Goal: Information Seeking & Learning: Learn about a topic

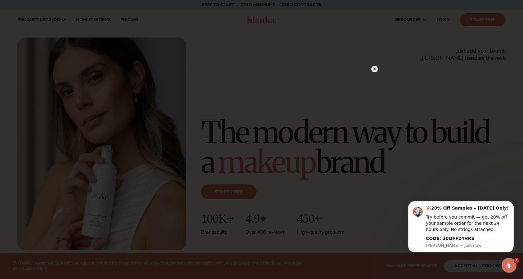
click at [378, 65] on div at bounding box center [261, 139] width 523 height 279
click at [370, 70] on div "Join The Community" at bounding box center [261, 139] width 223 height 141
click at [371, 69] on icon at bounding box center [374, 69] width 7 height 7
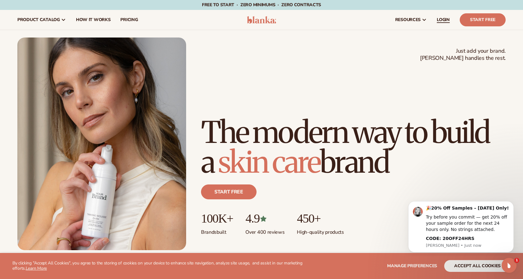
click at [448, 21] on span "LOGIN" at bounding box center [442, 19] width 13 height 5
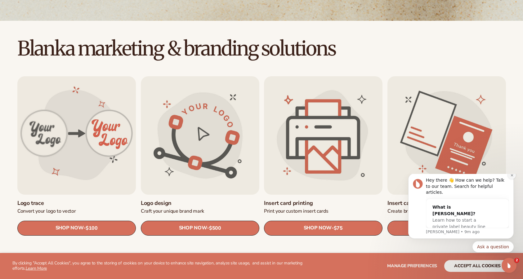
click at [512, 176] on icon "Dismiss notification" at bounding box center [511, 175] width 2 height 2
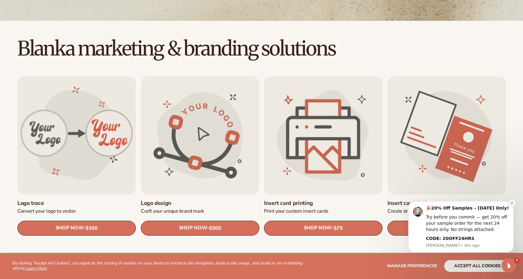
click at [512, 200] on button "Dismiss notification" at bounding box center [511, 203] width 8 height 8
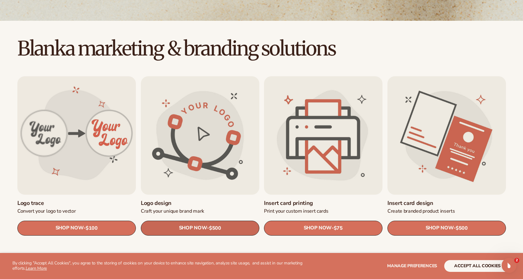
click at [204, 229] on span "SHOP NOW" at bounding box center [193, 228] width 28 height 6
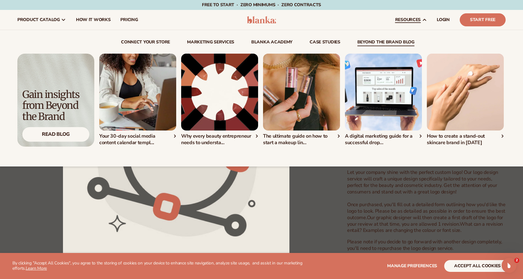
click at [287, 100] on img "3 / 5" at bounding box center [301, 92] width 77 height 77
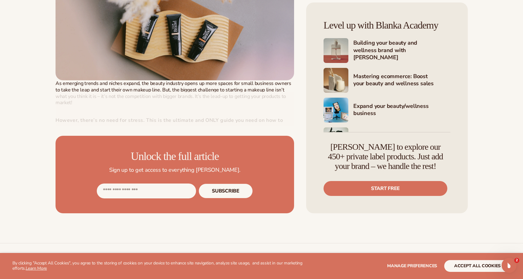
scroll to position [285, 0]
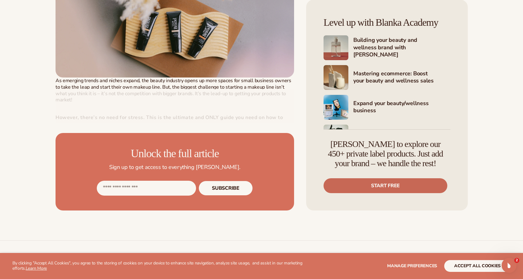
click at [401, 188] on link "Start free" at bounding box center [385, 185] width 124 height 15
